Goal: Complete application form

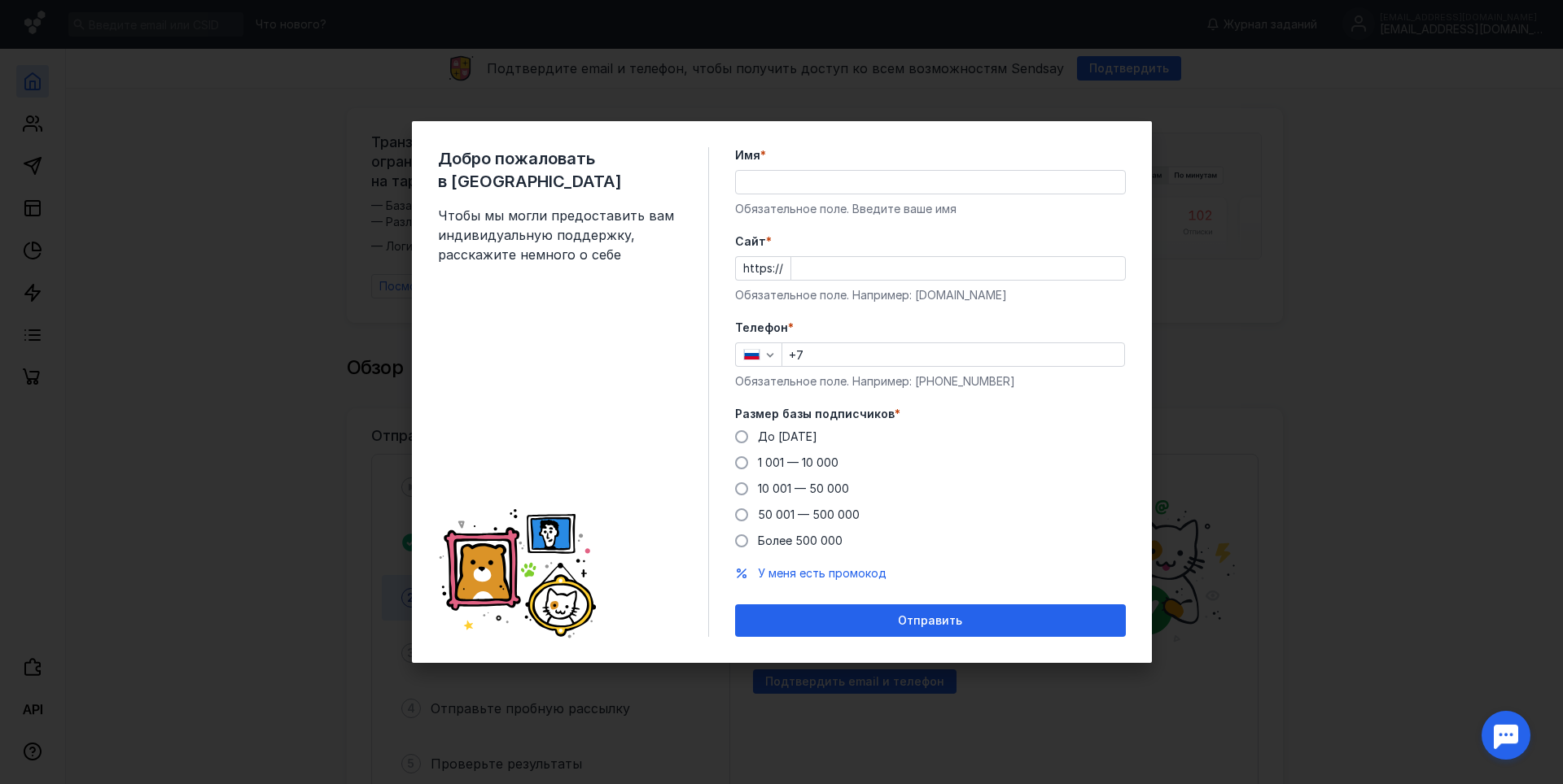
click at [770, 181] on input "Имя *" at bounding box center [930, 182] width 389 height 23
type input "[PERSON_NAME]"
click at [831, 275] on input "Cайт *" at bounding box center [958, 269] width 334 height 23
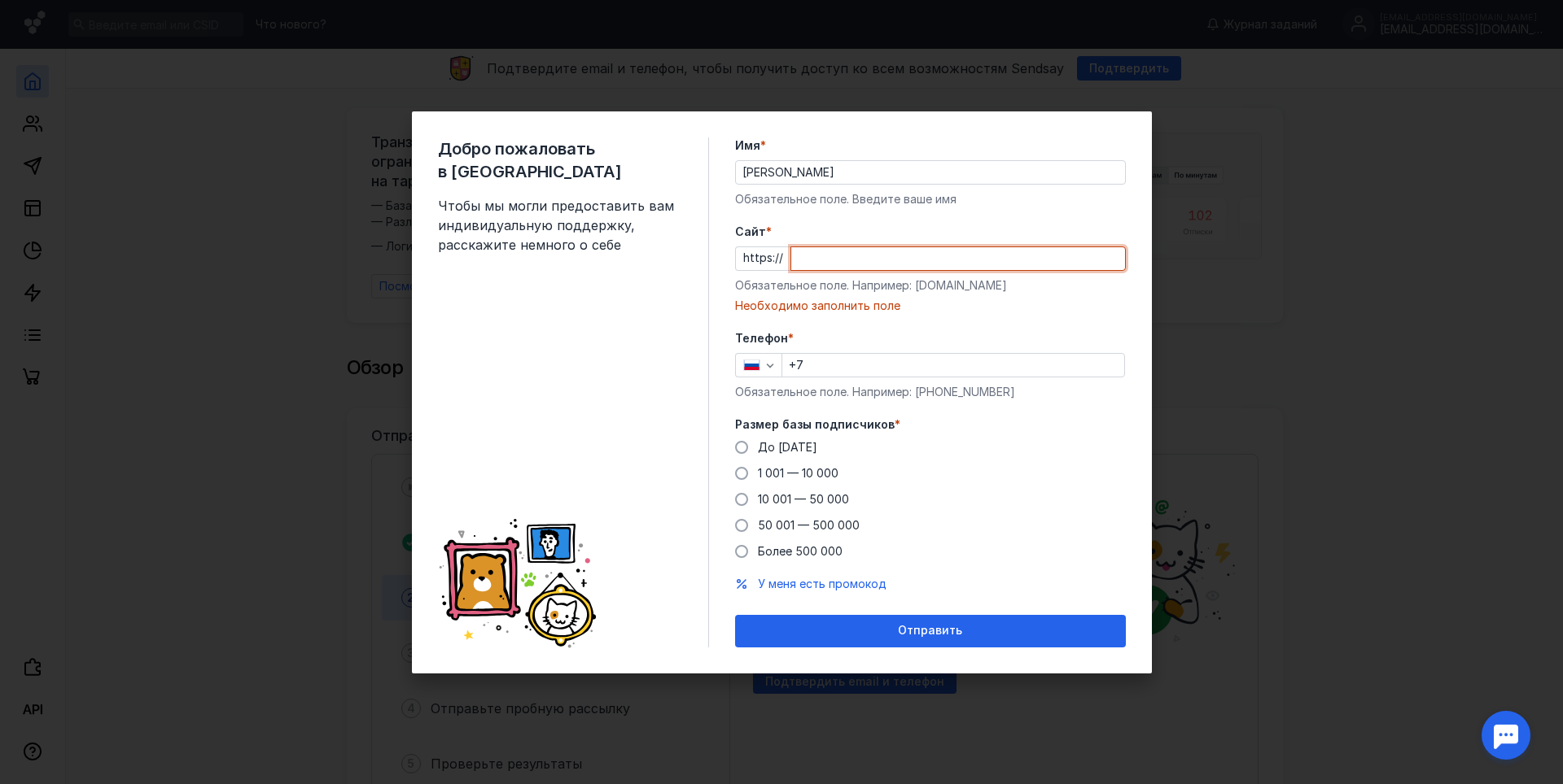
paste input "[DOMAIN_NAME][URL]"
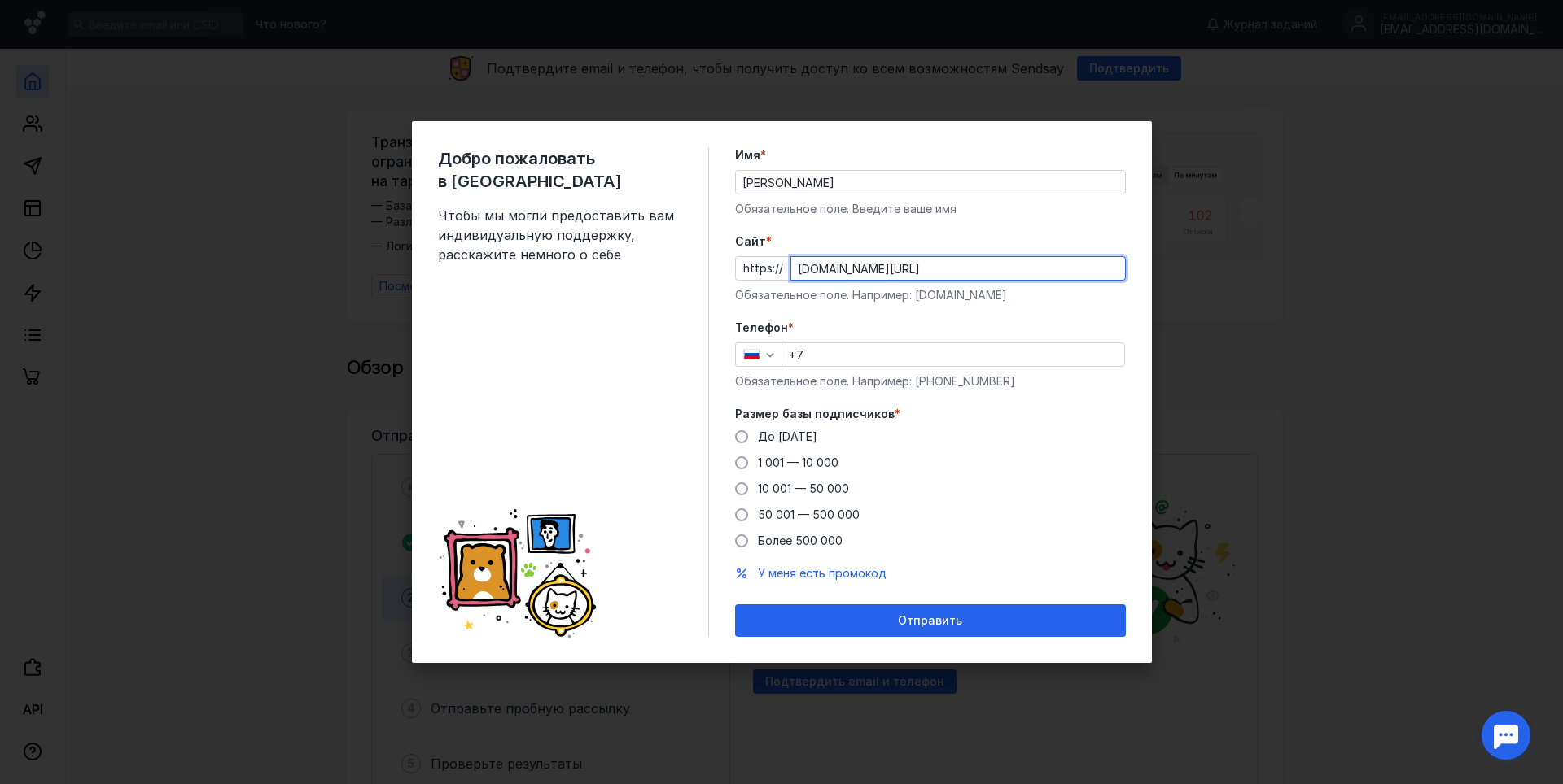
type input "[DOMAIN_NAME][URL]"
click at [892, 353] on input "+7" at bounding box center [953, 355] width 342 height 23
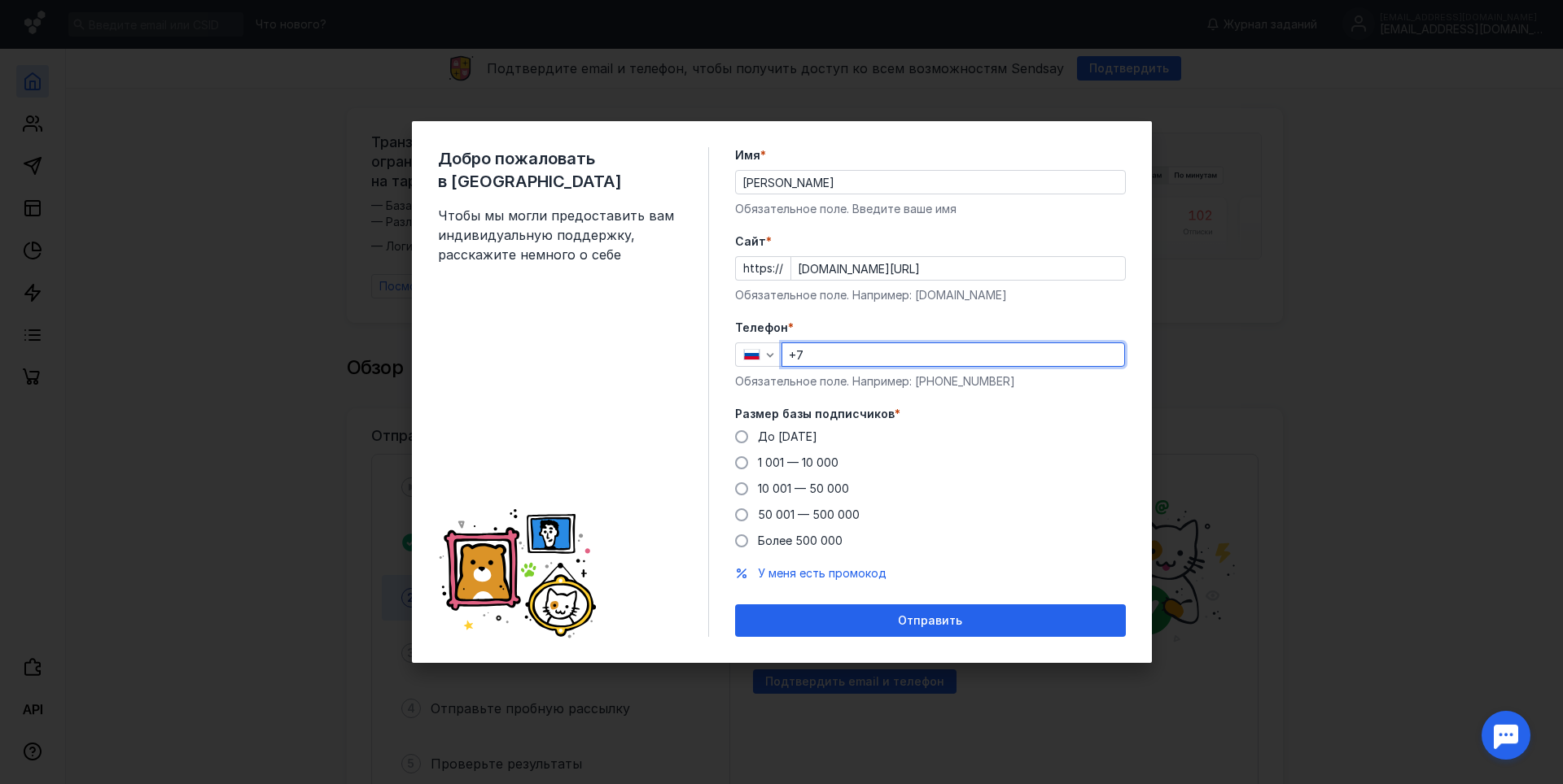
type input "[PHONE_NUMBER]"
click at [741, 465] on span at bounding box center [741, 463] width 13 height 13
click at [0, 0] on input "1 001 — 10 000" at bounding box center [0, 0] width 0 height 0
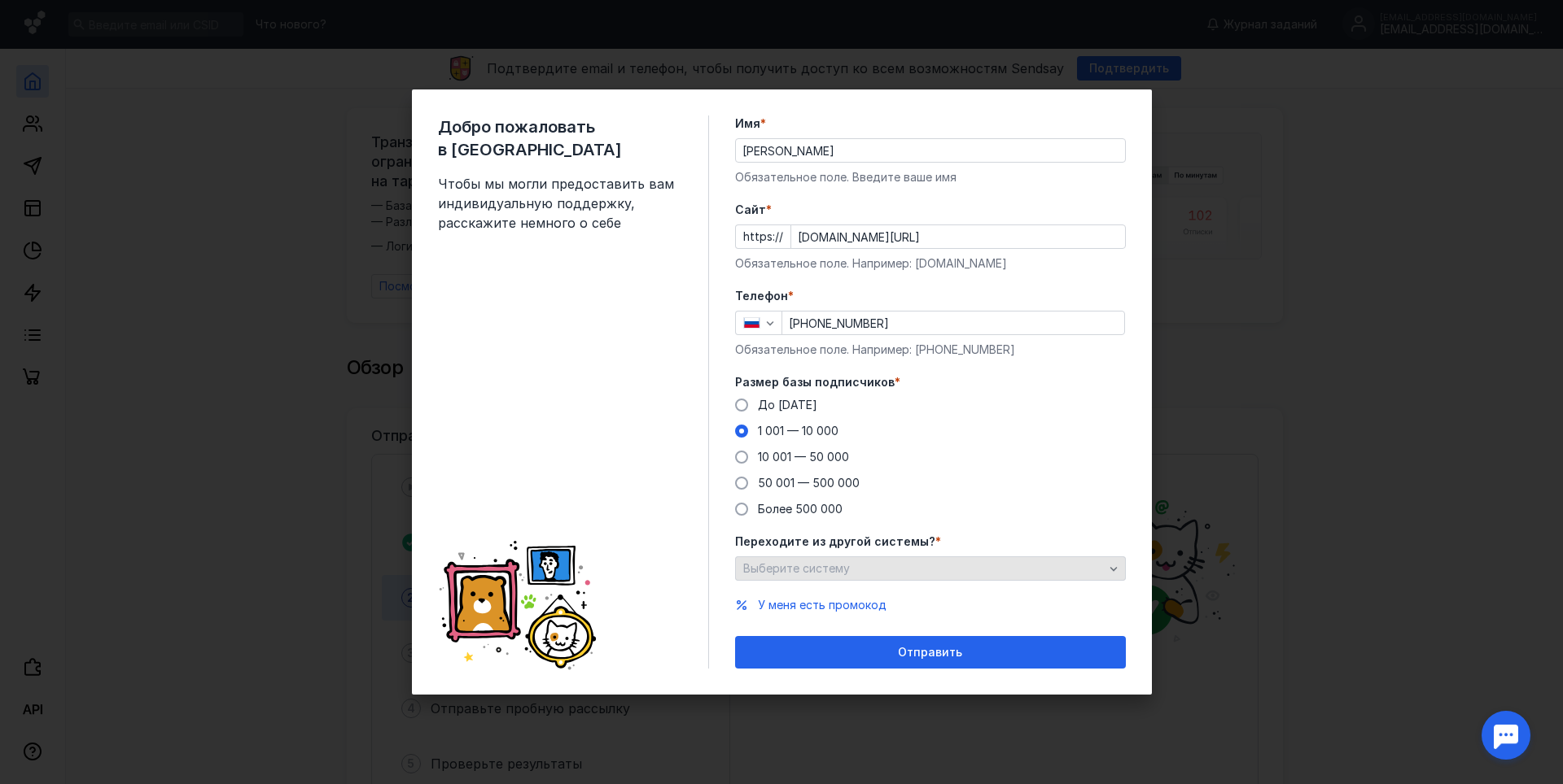
click at [1063, 564] on div "Выберите систему" at bounding box center [923, 569] width 369 height 14
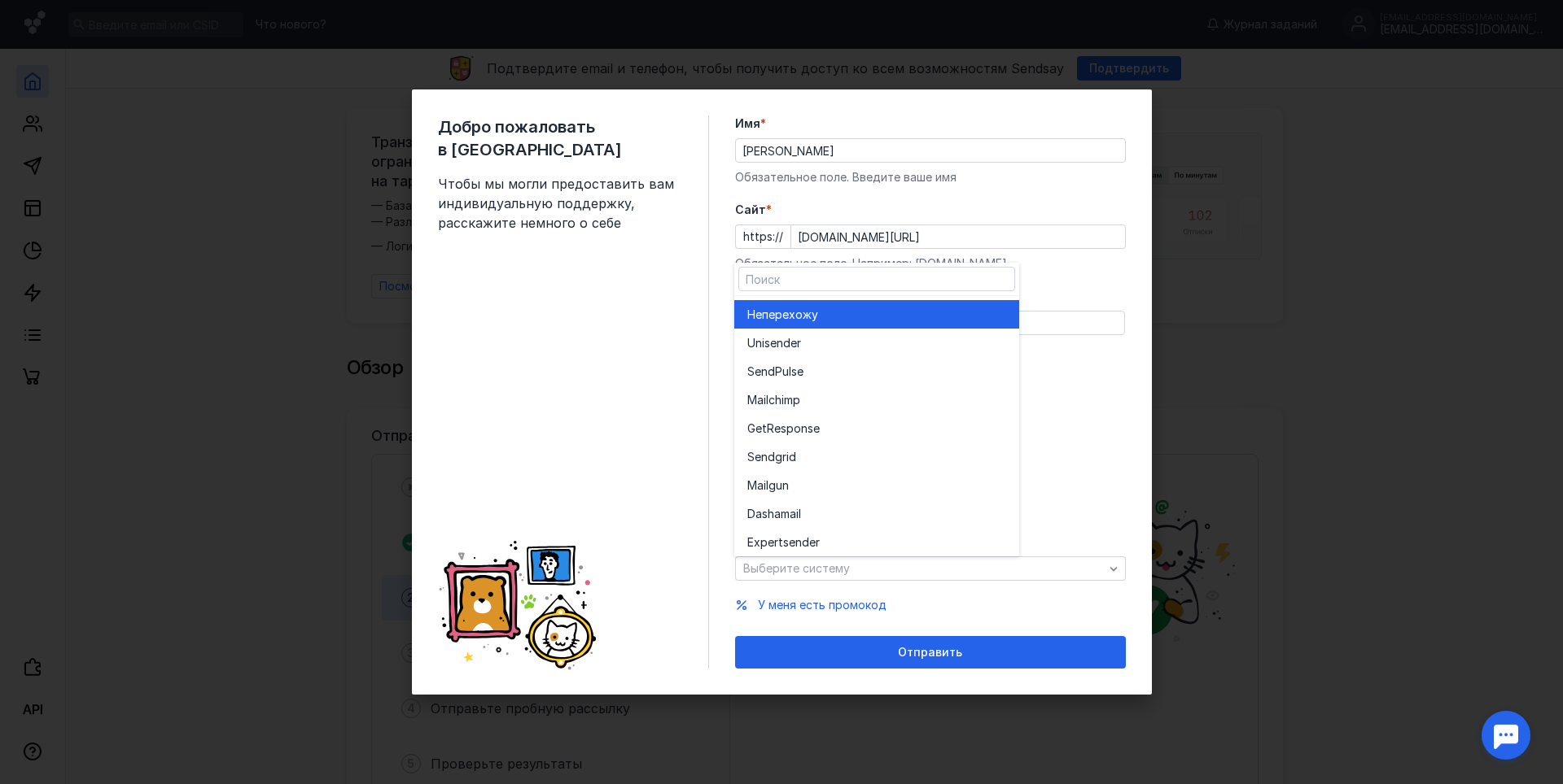
click at [859, 315] on div "Не перехожу" at bounding box center [877, 315] width 259 height 16
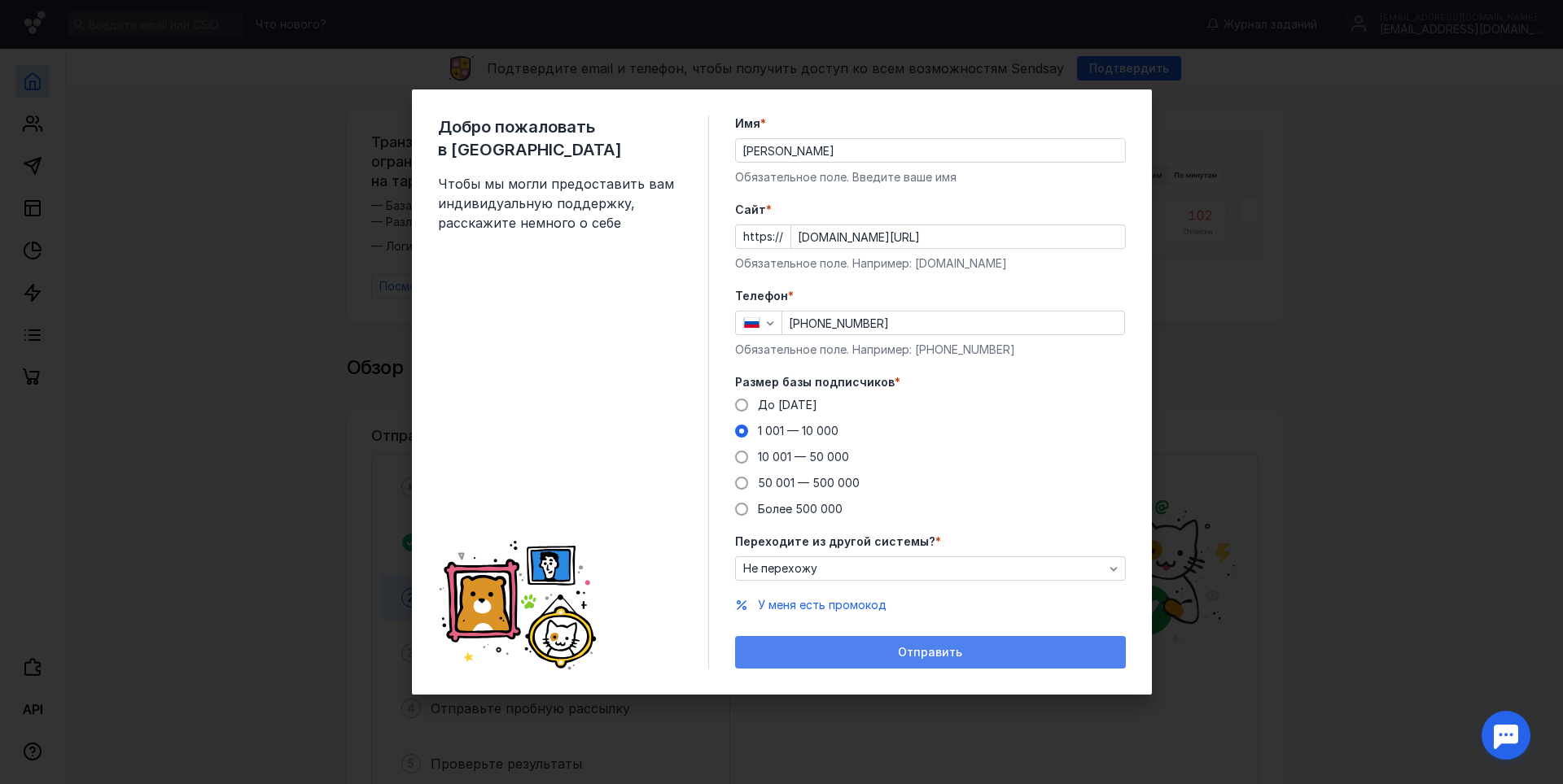
click at [932, 653] on span "Отправить" at bounding box center [930, 653] width 64 height 14
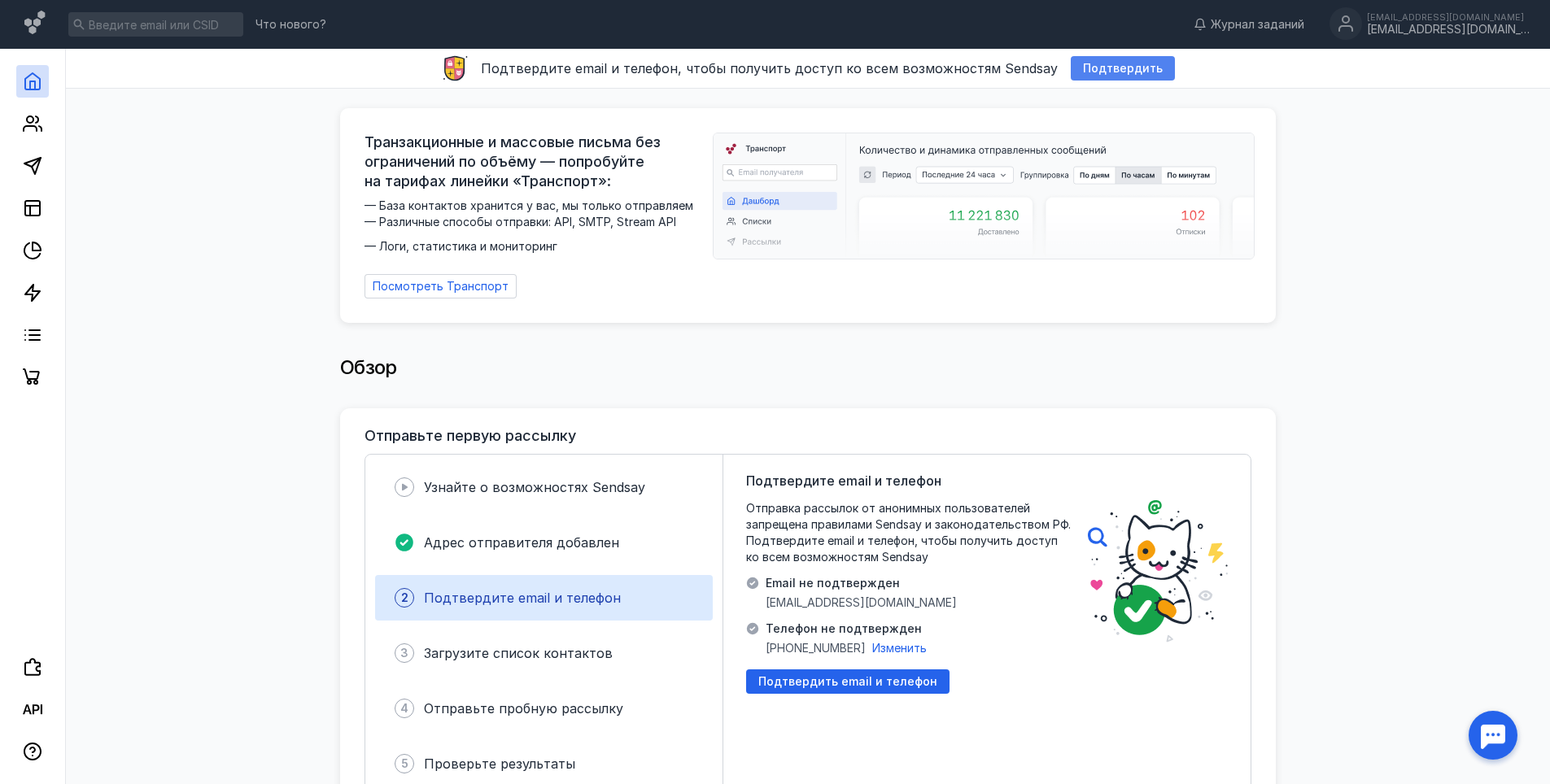
click at [1106, 71] on span "Подтвердить" at bounding box center [1123, 68] width 80 height 14
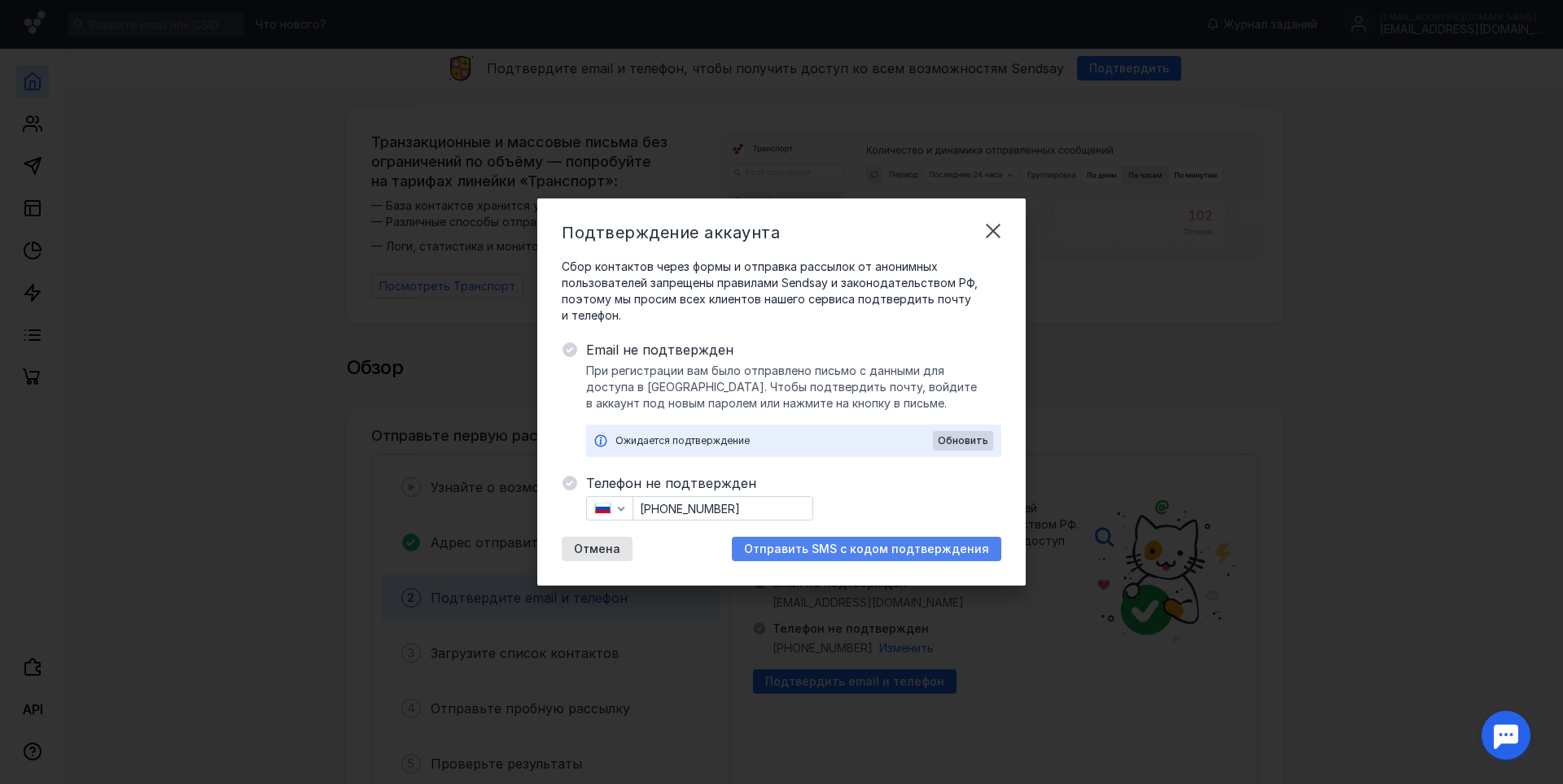
click at [887, 548] on span "Отправить SMS с кодом подтверждения" at bounding box center [866, 549] width 245 height 14
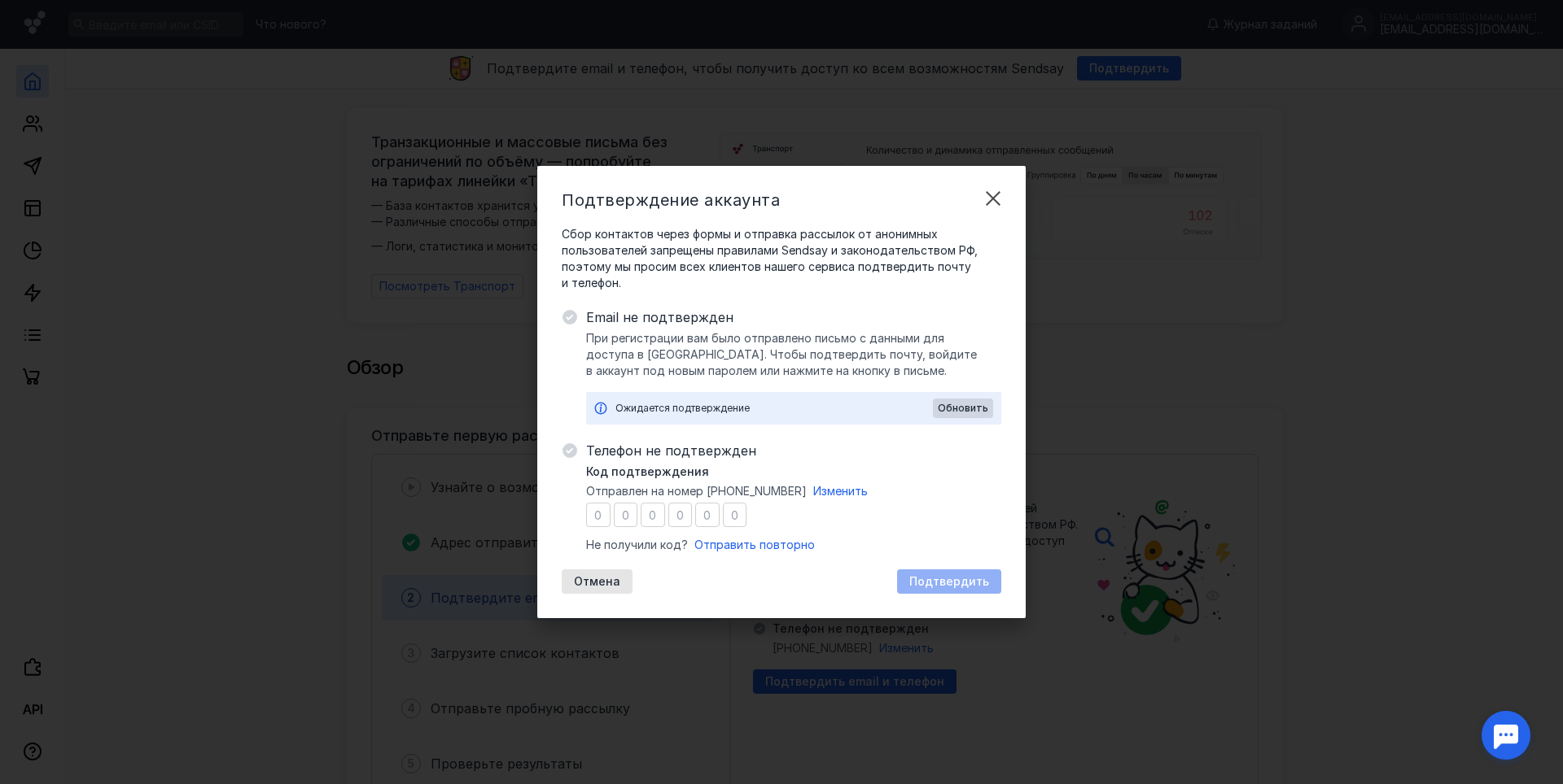
type input "7"
type input "3"
type input "9"
type input "6"
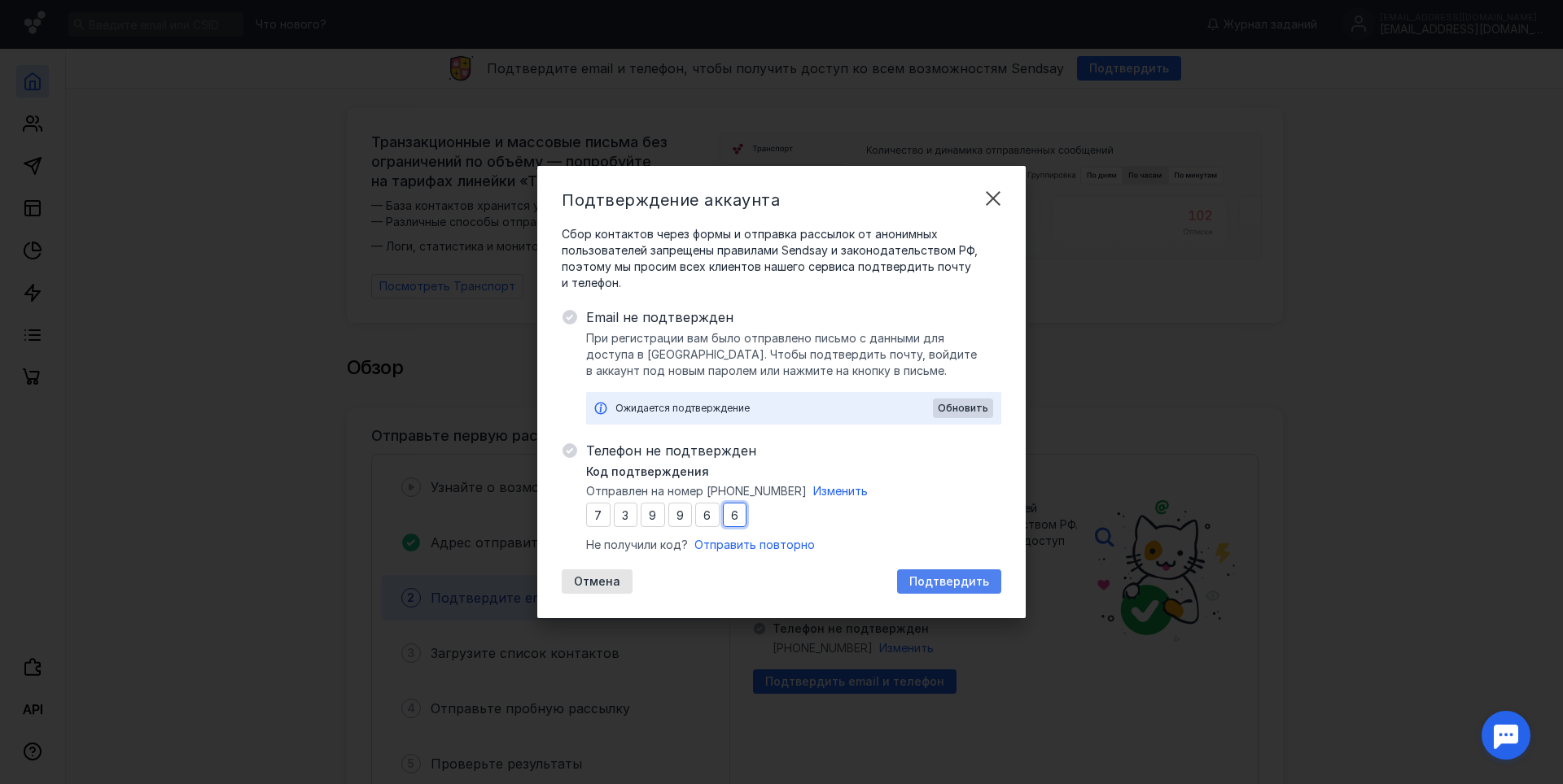
type input "6"
click at [923, 575] on span "Подтвердить" at bounding box center [949, 582] width 80 height 14
